Goal: Transaction & Acquisition: Purchase product/service

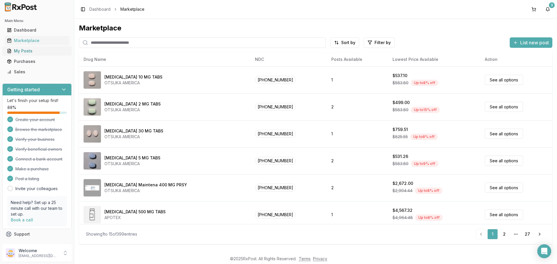
click at [24, 53] on div "My Posts" at bounding box center [37, 51] width 60 height 6
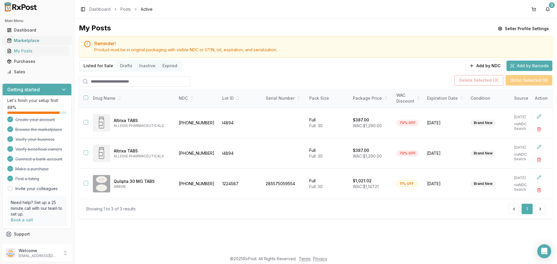
click at [26, 39] on div "Marketplace" at bounding box center [37, 41] width 60 height 6
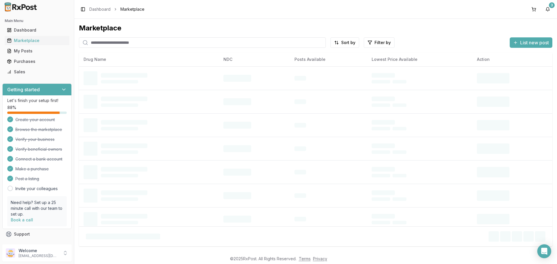
click at [114, 41] on input "search" at bounding box center [202, 42] width 247 height 10
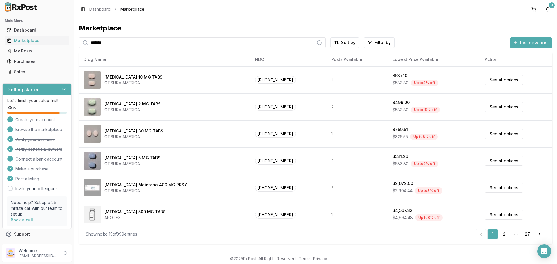
type input "*******"
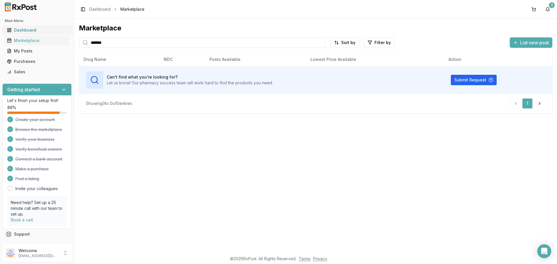
click at [17, 30] on div "Dashboard" at bounding box center [37, 30] width 60 height 6
drag, startPoint x: 134, startPoint y: 46, endPoint x: 0, endPoint y: 40, distance: 134.3
click at [0, 52] on div "Main Menu Dashboard Marketplace My Posts Purchases Sales Getting started Let's …" at bounding box center [278, 132] width 557 height 264
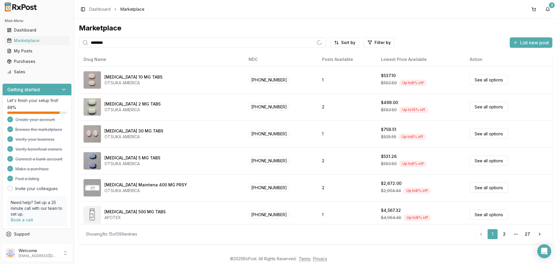
type input "********"
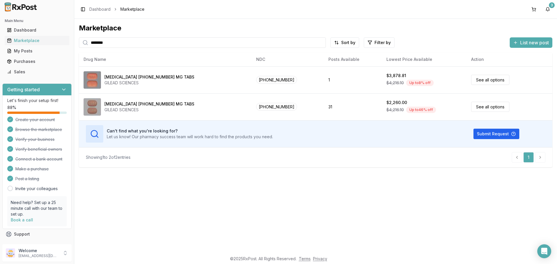
click at [292, 179] on div "Marketplace ******** Sort by Filter by List new post Drug Name NDC Posts Availa…" at bounding box center [315, 136] width 482 height 234
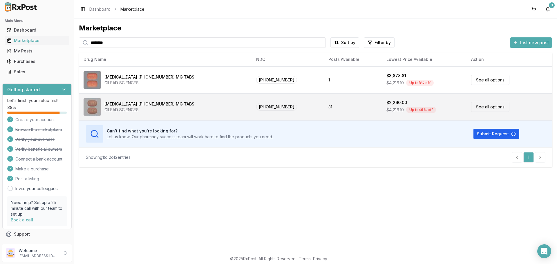
click at [381, 100] on td "$2,260.00 $4,216.10 Up to 46 % off" at bounding box center [423, 106] width 85 height 27
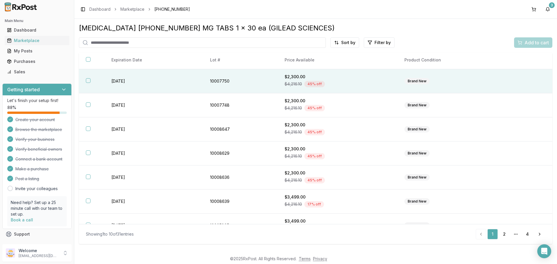
scroll to position [58, 0]
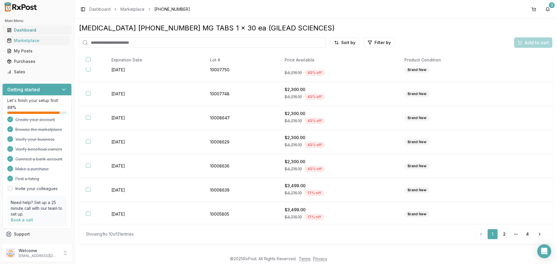
click at [35, 29] on div "Dashboard" at bounding box center [37, 30] width 60 height 6
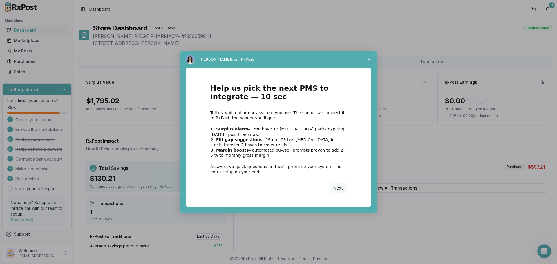
click at [374, 57] on span "Close survey" at bounding box center [369, 59] width 16 height 16
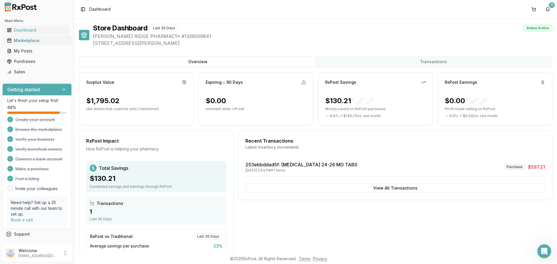
click at [22, 41] on div "Marketplace" at bounding box center [37, 41] width 60 height 6
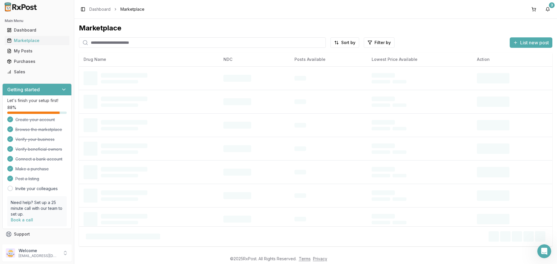
click at [121, 42] on input "search" at bounding box center [202, 42] width 247 height 10
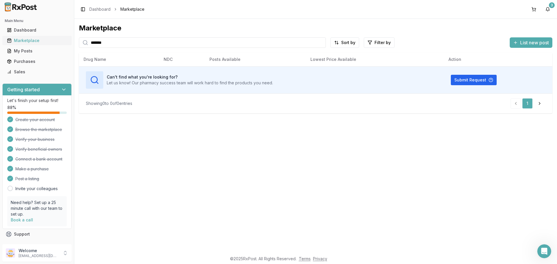
click at [31, 41] on div "Marketplace" at bounding box center [37, 41] width 60 height 6
click at [290, 44] on input "*******" at bounding box center [202, 42] width 247 height 10
click at [175, 42] on input "*******" at bounding box center [202, 42] width 247 height 10
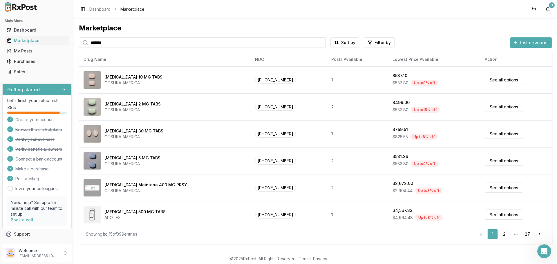
click at [0, 37] on div "Main Menu Dashboard Marketplace My Posts Purchases Sales Getting started Let's …" at bounding box center [278, 132] width 557 height 264
type input "**********"
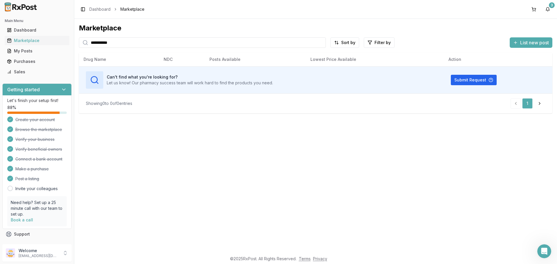
drag, startPoint x: 131, startPoint y: 41, endPoint x: 0, endPoint y: 49, distance: 131.6
click at [0, 41] on div "**********" at bounding box center [278, 132] width 557 height 264
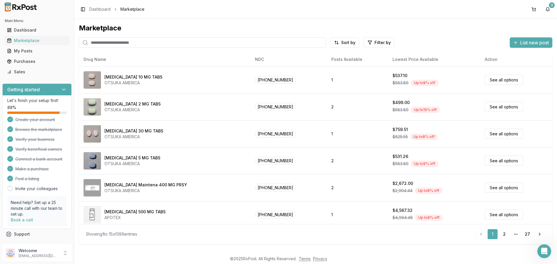
click at [98, 44] on input "search" at bounding box center [202, 42] width 247 height 10
type input "********"
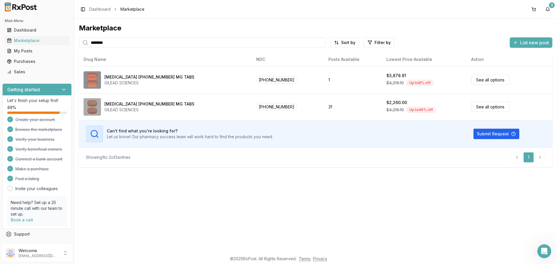
click at [329, 148] on div "Showing 1 to 2 of 2 entries 1" at bounding box center [315, 157] width 473 height 20
drag, startPoint x: 238, startPoint y: 109, endPoint x: 219, endPoint y: 254, distance: 146.5
click at [209, 264] on html "Main Menu Dashboard Marketplace My Posts Purchases Sales Getting started Let's …" at bounding box center [278, 132] width 557 height 264
drag, startPoint x: 346, startPoint y: 202, endPoint x: 348, endPoint y: 198, distance: 4.5
click at [346, 203] on div "Marketplace ******** Sort by Filter by List new post Drug Name NDC Posts Availa…" at bounding box center [315, 136] width 482 height 234
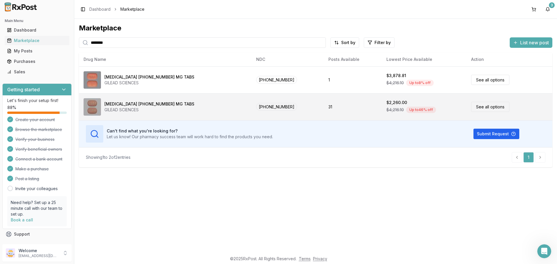
click at [137, 113] on div "[MEDICAL_DATA] [PHONE_NUMBER] MG TABS GILEAD SCIENCES" at bounding box center [164, 106] width 163 height 17
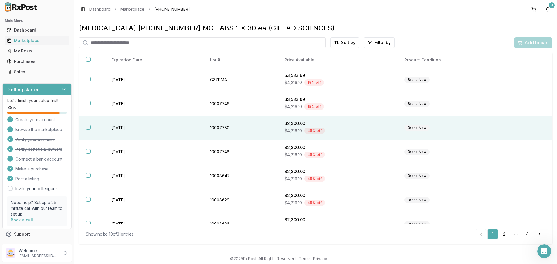
click at [90, 127] on button "button" at bounding box center [88, 127] width 5 height 5
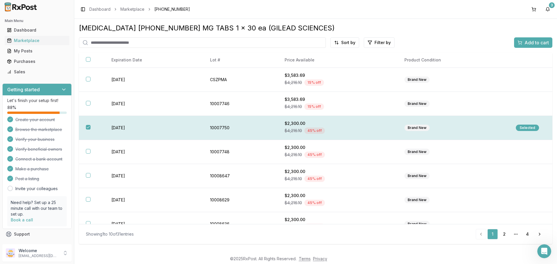
click at [527, 129] on div "Selected" at bounding box center [526, 128] width 23 height 6
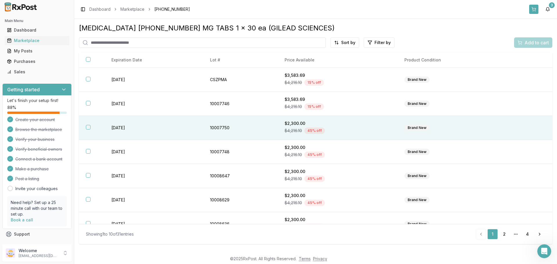
click at [536, 8] on button at bounding box center [533, 9] width 9 height 9
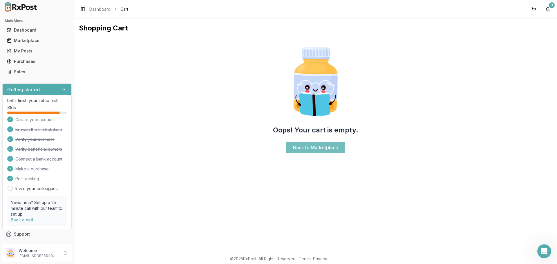
click at [295, 149] on link "Back to Marketplace" at bounding box center [315, 148] width 59 height 12
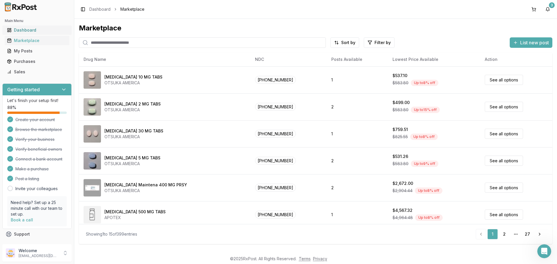
click at [26, 28] on div "Dashboard" at bounding box center [37, 30] width 60 height 6
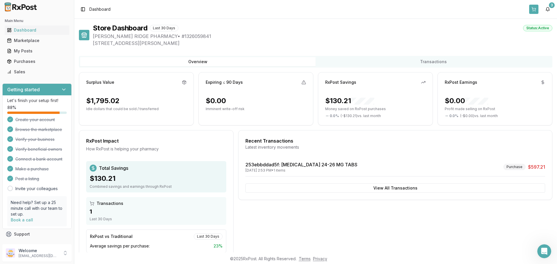
click at [532, 8] on button at bounding box center [533, 9] width 9 height 9
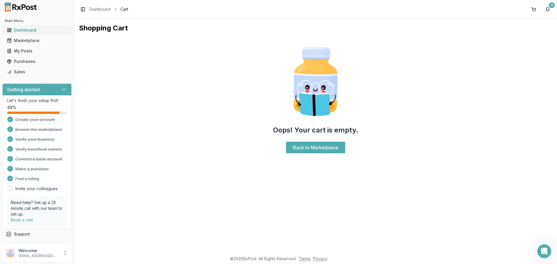
click at [30, 30] on div "Dashboard" at bounding box center [37, 30] width 60 height 6
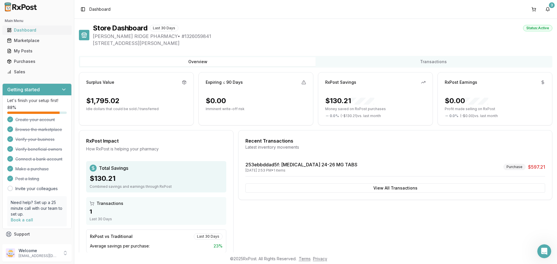
click at [28, 31] on div "Dashboard" at bounding box center [37, 30] width 60 height 6
click at [94, 8] on span "Dashboard" at bounding box center [99, 9] width 21 height 6
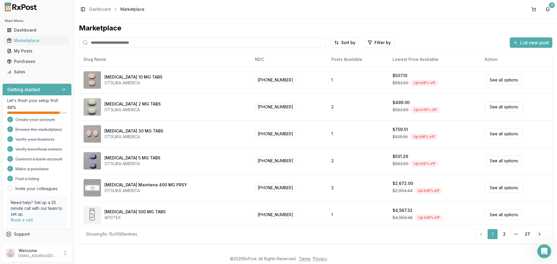
click at [124, 39] on input "search" at bounding box center [202, 42] width 247 height 10
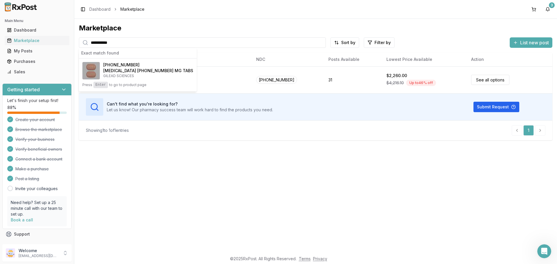
type input "**********"
click at [183, 249] on div "**********" at bounding box center [315, 136] width 482 height 234
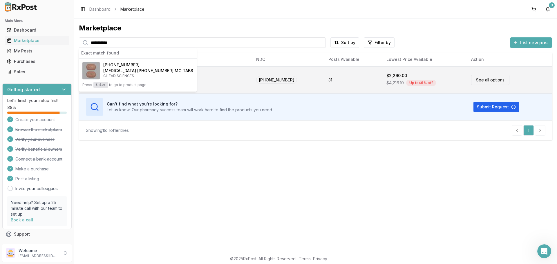
click at [474, 78] on link "See all options" at bounding box center [490, 80] width 38 height 10
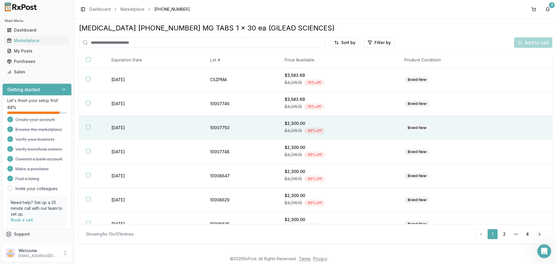
click at [298, 128] on span "$4,216.10" at bounding box center [292, 131] width 17 height 6
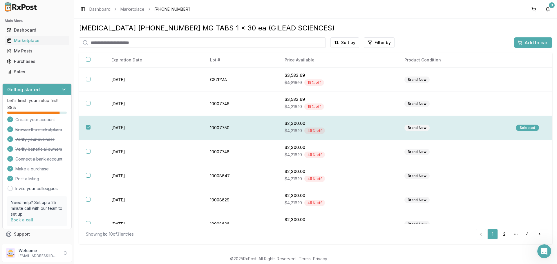
click at [522, 126] on div "Selected" at bounding box center [526, 128] width 23 height 6
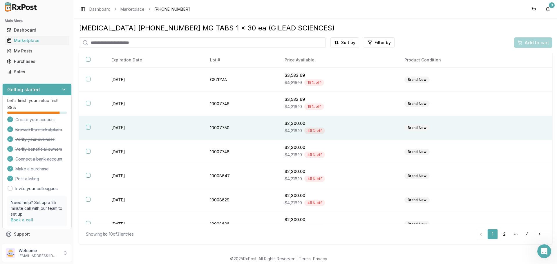
click at [88, 128] on button "button" at bounding box center [88, 127] width 5 height 5
click at [529, 44] on span "Add to cart" at bounding box center [536, 42] width 24 height 7
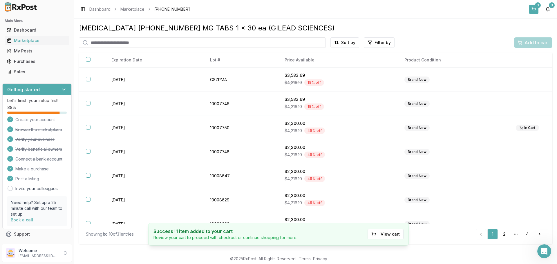
click at [537, 7] on div "1" at bounding box center [538, 5] width 6 height 6
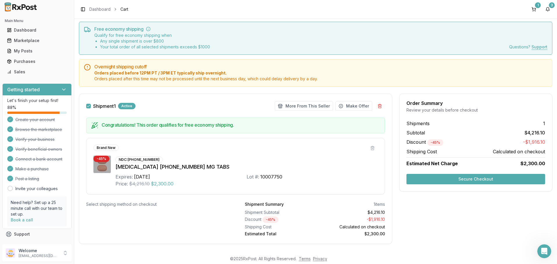
scroll to position [23, 0]
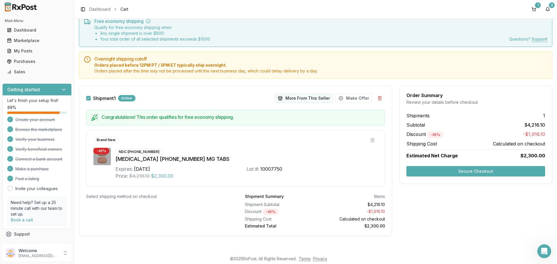
click at [305, 97] on button "More From This Seller" at bounding box center [304, 98] width 58 height 9
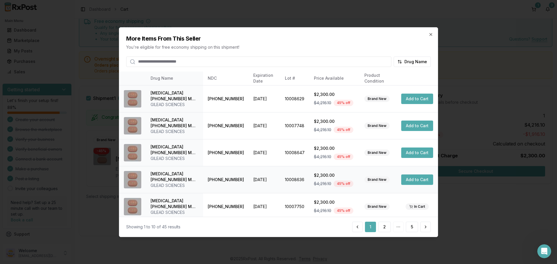
scroll to position [138, 0]
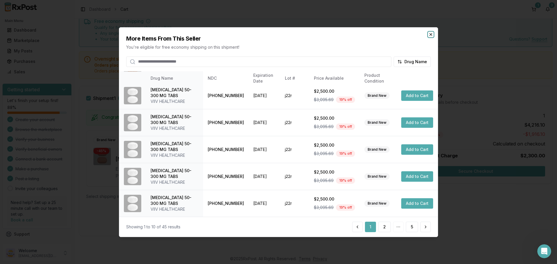
click at [430, 35] on icon "button" at bounding box center [430, 34] width 5 height 5
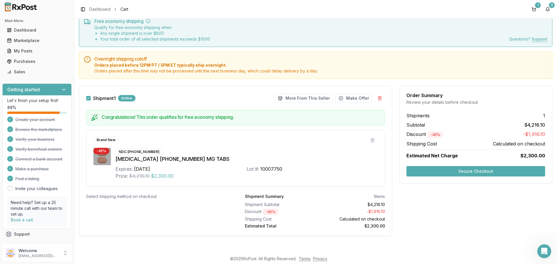
click at [455, 224] on div "Order Summary Review your details before checkout Shipments 1 Subtotal $4,216.1…" at bounding box center [475, 164] width 153 height 157
click at [443, 170] on button "Secure Checkout" at bounding box center [475, 171] width 139 height 10
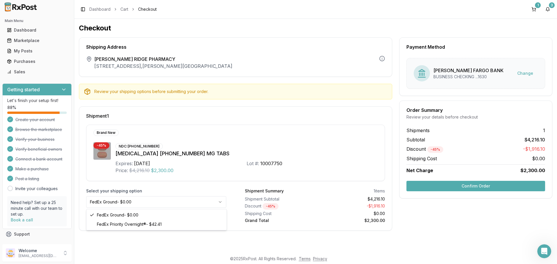
click at [194, 202] on html "Main Menu Dashboard Marketplace My Posts Purchases Sales Getting started Let's …" at bounding box center [278, 132] width 557 height 264
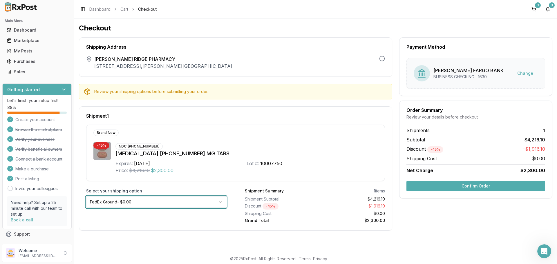
click at [194, 202] on html "Main Menu Dashboard Marketplace My Posts Purchases Sales Getting started Let's …" at bounding box center [278, 132] width 557 height 264
click at [471, 222] on div "Payment Method [PERSON_NAME] FARGO BANK BUSINESS CHECKING ...1630 Change Order …" at bounding box center [475, 133] width 153 height 193
click at [471, 220] on div "Payment Method [PERSON_NAME] FARGO BANK BUSINESS CHECKING ...1630 Change Order …" at bounding box center [475, 133] width 153 height 193
click at [467, 189] on button "Confirm Order" at bounding box center [475, 186] width 139 height 10
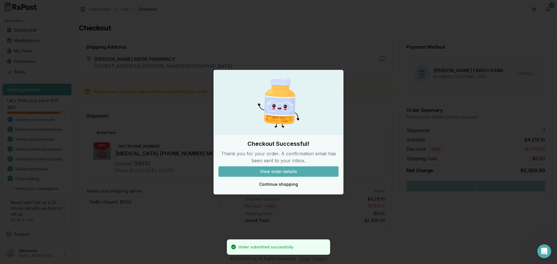
click at [273, 172] on button "View order details" at bounding box center [278, 171] width 120 height 10
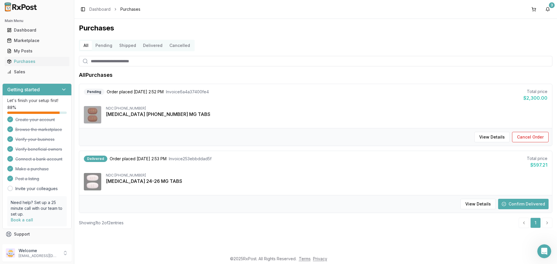
click at [232, 113] on div "All Purchases Pending Order placed [DATE] 2:52 PM Invoice 6a4a37400fe4 Total pr…" at bounding box center [315, 149] width 473 height 157
click at [231, 113] on div "[MEDICAL_DATA] [PHONE_NUMBER] MG TABS" at bounding box center [326, 114] width 441 height 7
click at [255, 177] on div "NDC: [PHONE_NUMBER]" at bounding box center [326, 175] width 441 height 5
click at [159, 137] on div "View Details Cancel Order" at bounding box center [315, 137] width 473 height 18
